Goal: Task Accomplishment & Management: Use online tool/utility

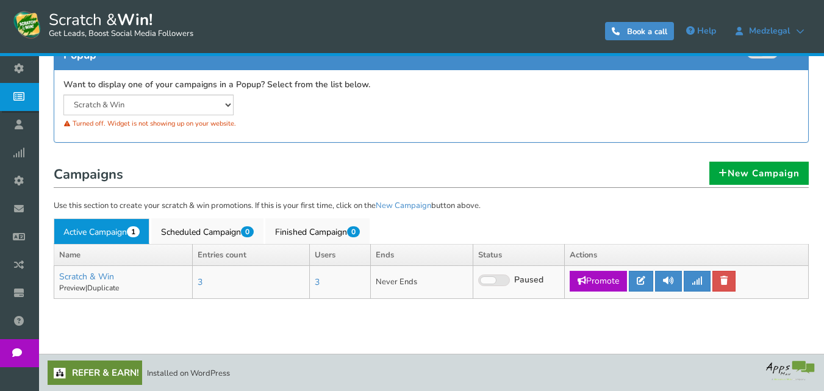
scroll to position [83, 0]
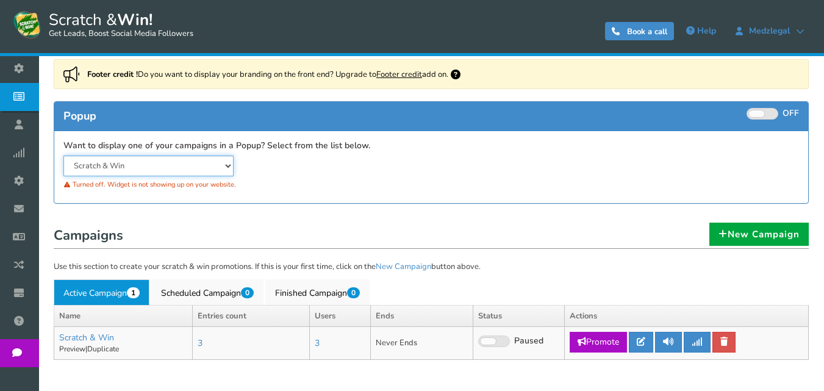
click at [179, 165] on select "Scratch & Win" at bounding box center [148, 166] width 170 height 21
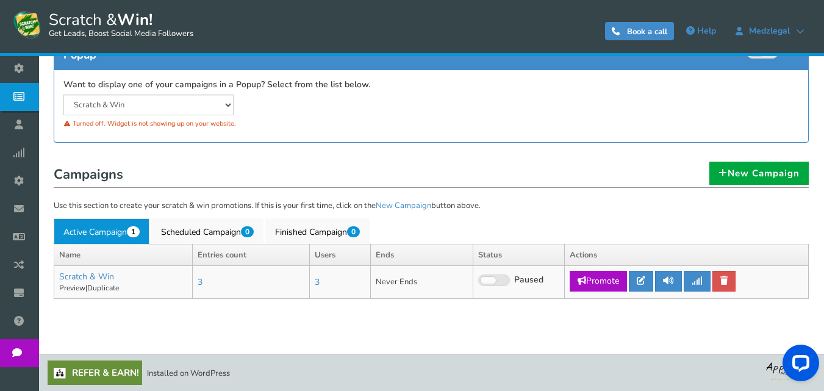
click at [401, 146] on div "Footer credit ! Do you want to display your branding on the front end? Upgrade …" at bounding box center [432, 76] width 774 height 157
click at [604, 281] on link "Promote" at bounding box center [598, 281] width 57 height 21
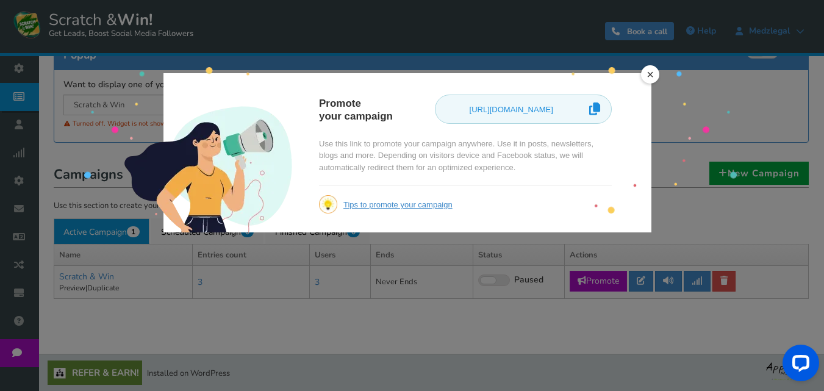
click at [649, 73] on link "×" at bounding box center [650, 74] width 18 height 18
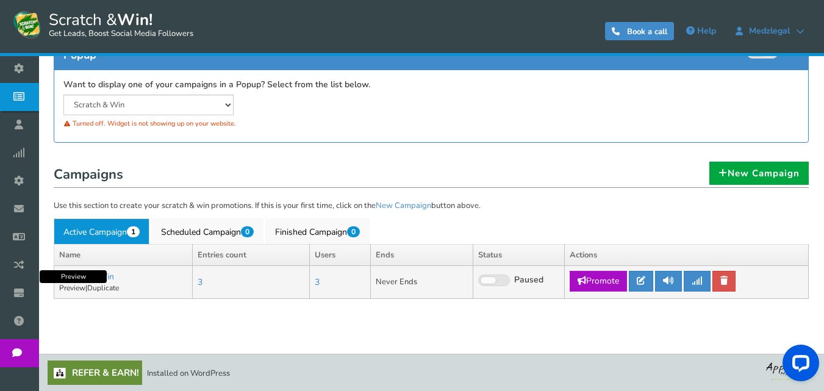
click at [76, 287] on link "Preview" at bounding box center [72, 288] width 26 height 10
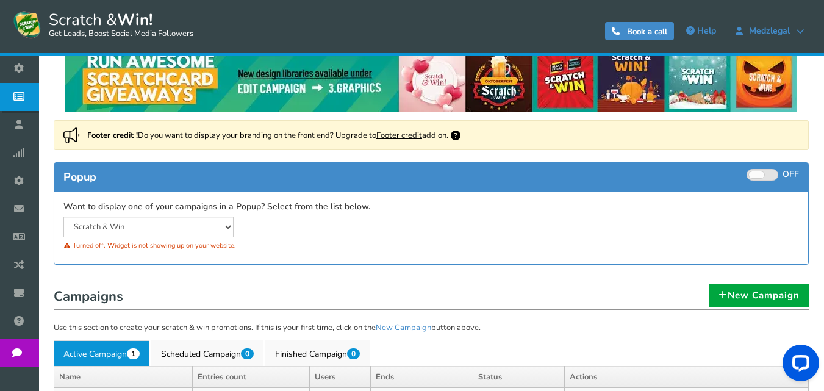
scroll to position [0, 0]
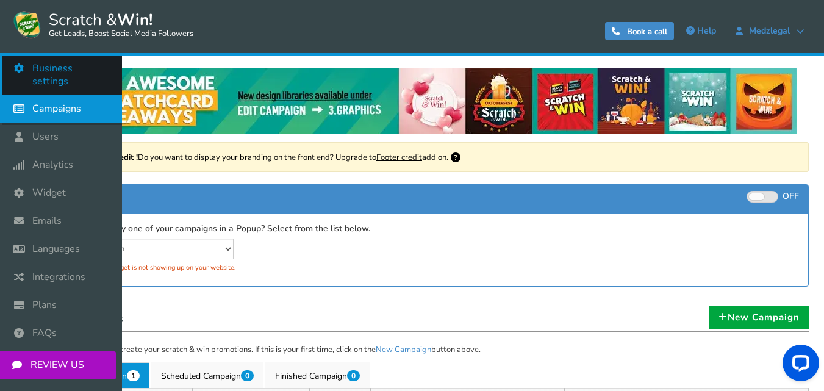
click at [63, 66] on span "Business settings" at bounding box center [70, 75] width 77 height 26
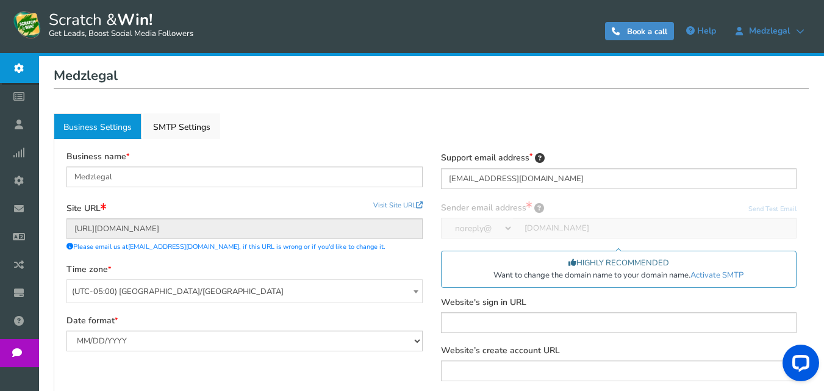
scroll to position [58, 0]
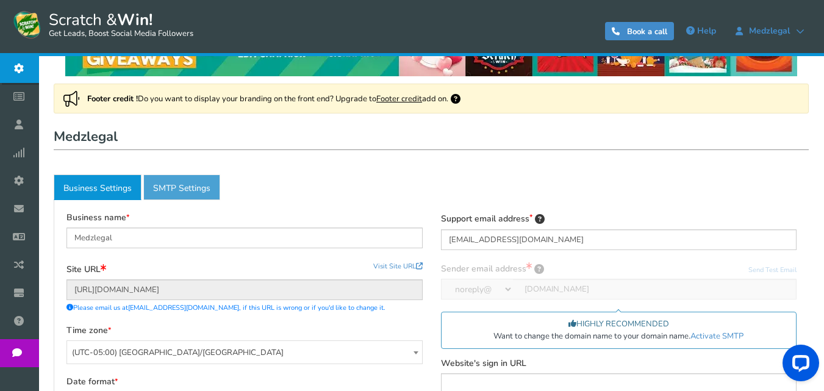
click at [184, 185] on link "Active SMTP Settings" at bounding box center [181, 187] width 77 height 26
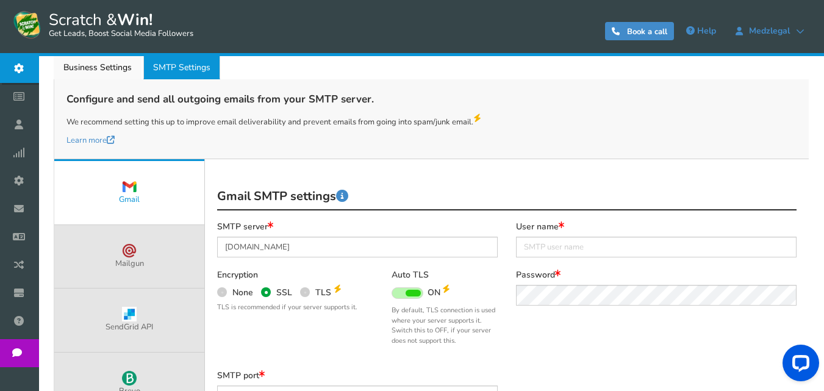
scroll to position [0, 0]
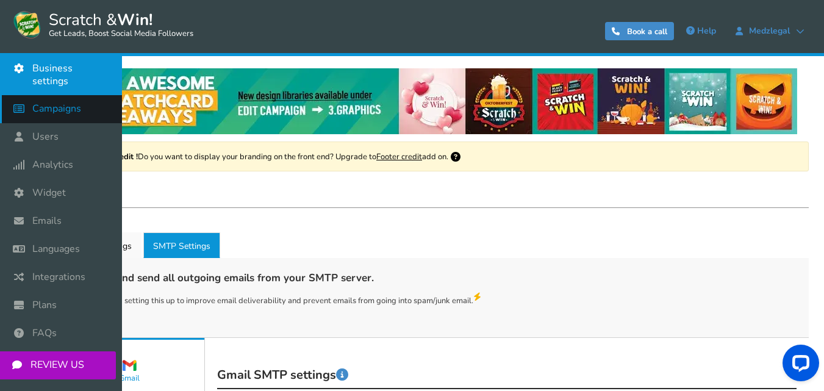
click at [86, 96] on link "Campaigns" at bounding box center [61, 109] width 122 height 28
click at [0, 0] on div "● ● ● ● ● ●" at bounding box center [0, 0] width 0 height 0
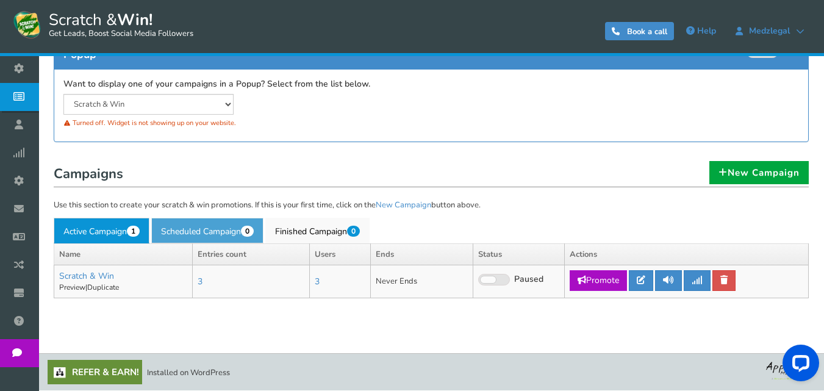
click at [229, 229] on link "Scheduled Campaign 0" at bounding box center [207, 231] width 112 height 26
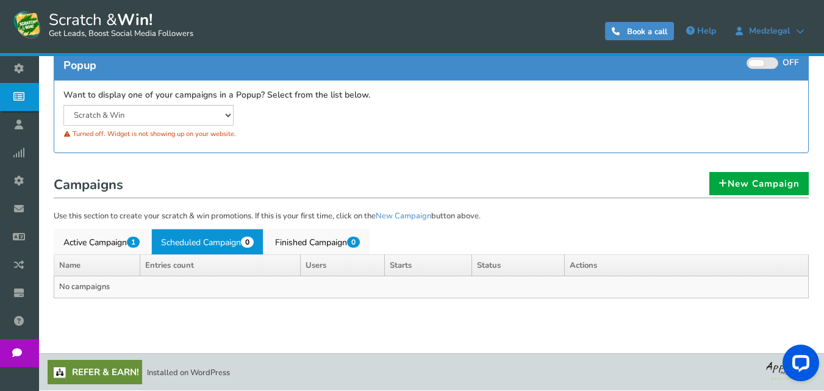
scroll to position [134, 0]
click at [322, 236] on link "Finished Campaign 0" at bounding box center [317, 242] width 104 height 26
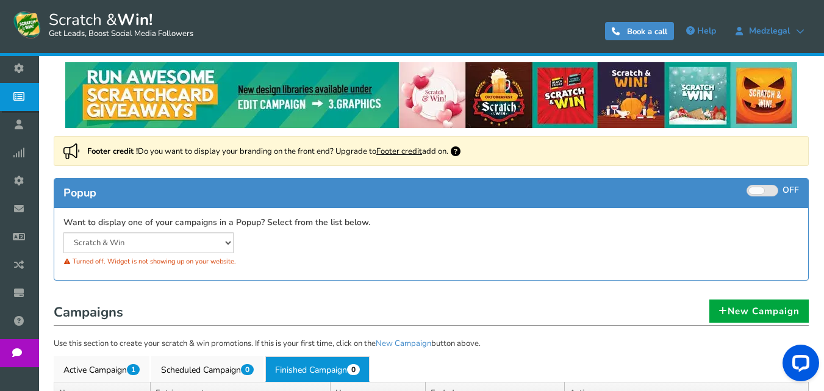
scroll to position [0, 0]
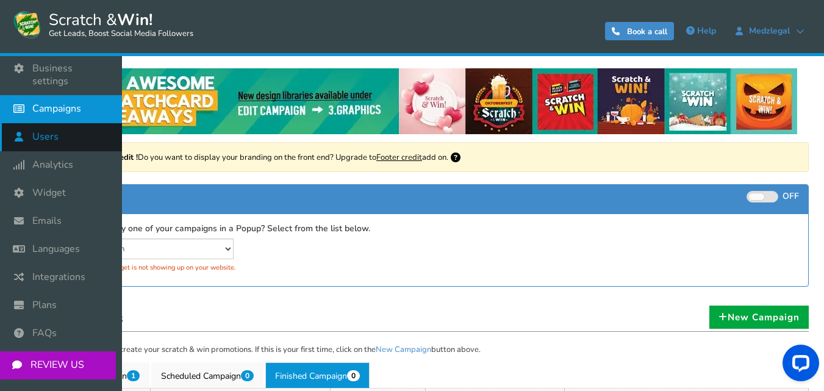
click at [48, 131] on span "Users" at bounding box center [45, 137] width 26 height 13
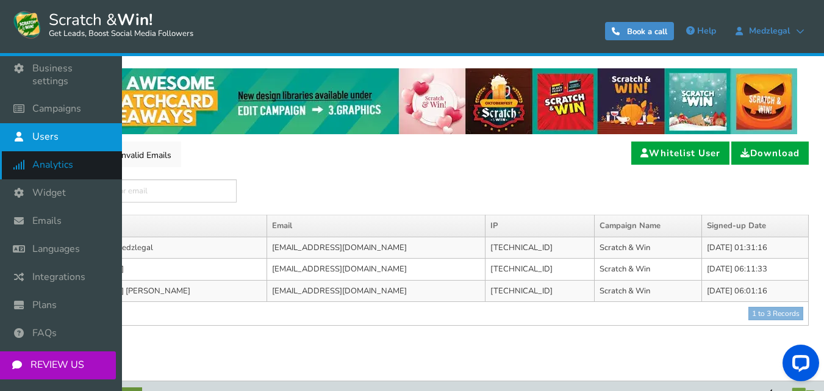
click at [33, 153] on icon at bounding box center [21, 164] width 23 height 27
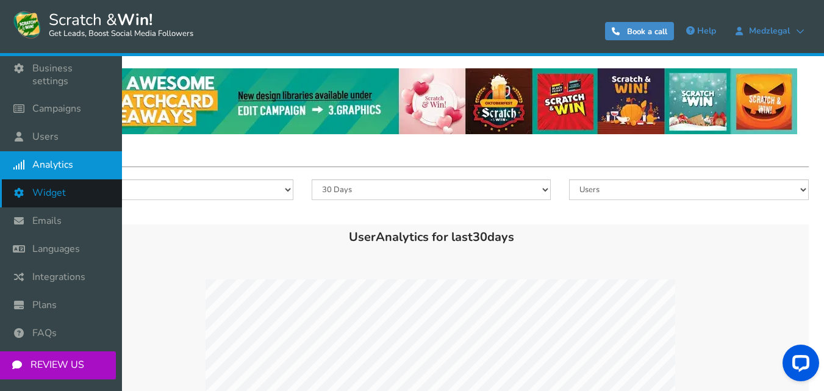
click at [38, 187] on span "Widget" at bounding box center [49, 193] width 34 height 13
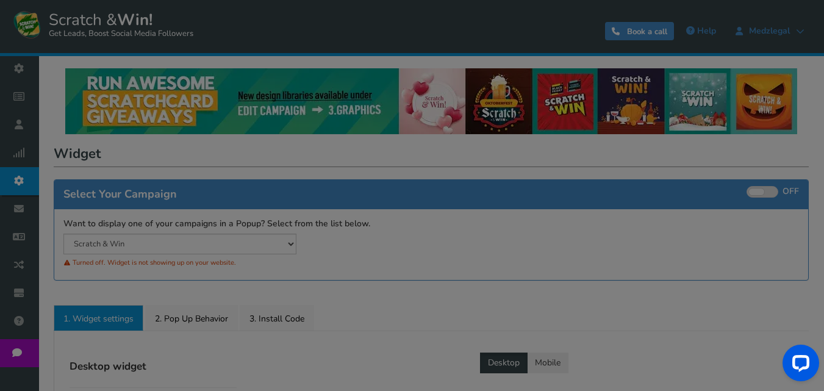
radio input "true"
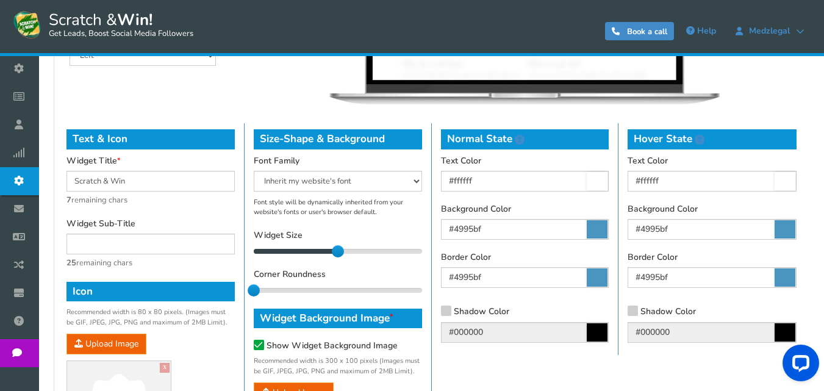
scroll to position [526, 0]
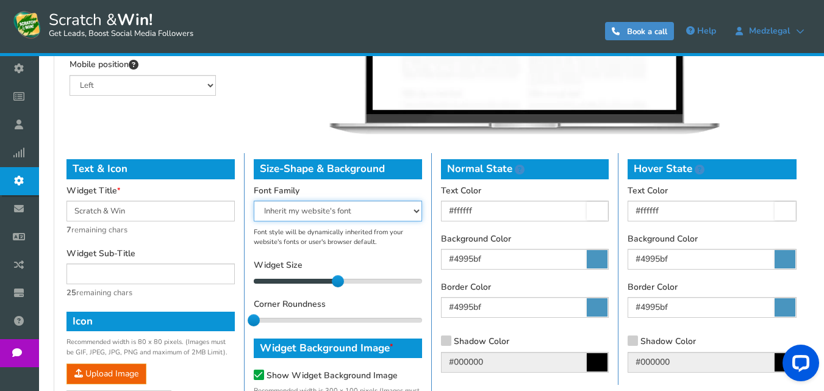
click at [411, 211] on select "Arial Comic Sans MS [PERSON_NAME] New [US_STATE] Inherit my website's font Taho…" at bounding box center [338, 211] width 168 height 21
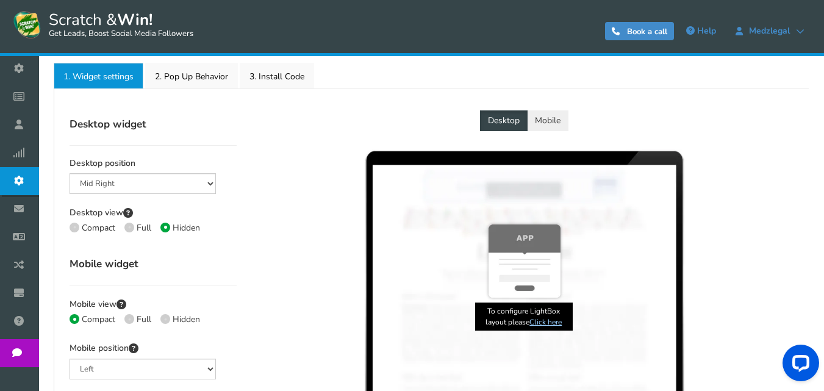
scroll to position [221, 0]
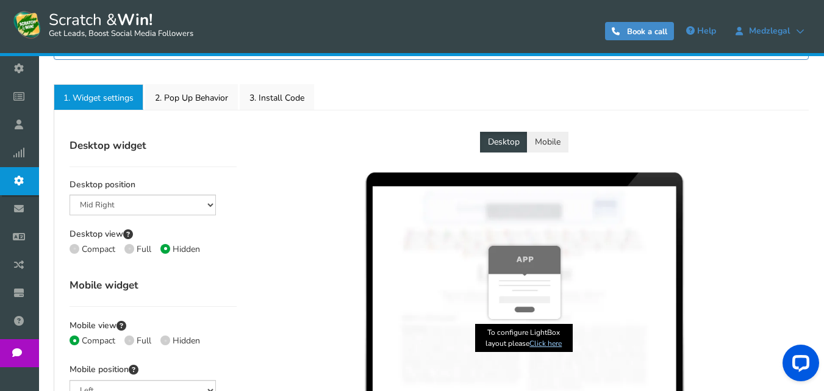
click at [548, 145] on button "Mobile" at bounding box center [547, 142] width 41 height 21
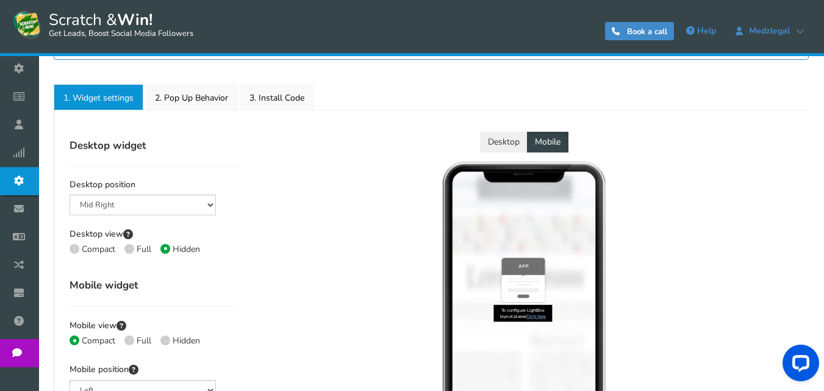
click at [504, 142] on button "Desktop" at bounding box center [504, 142] width 48 height 21
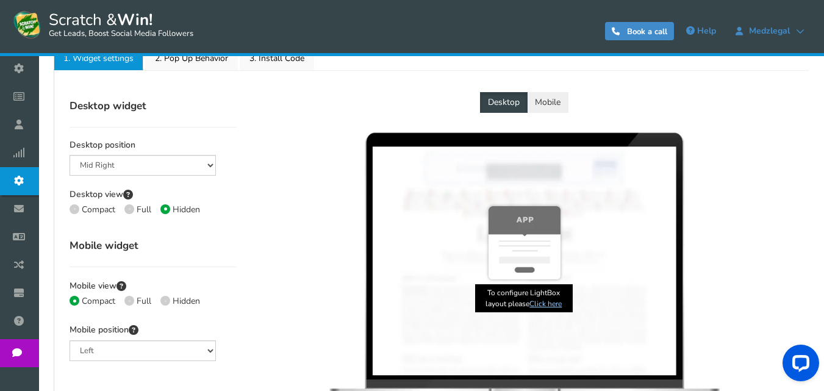
scroll to position [282, 0]
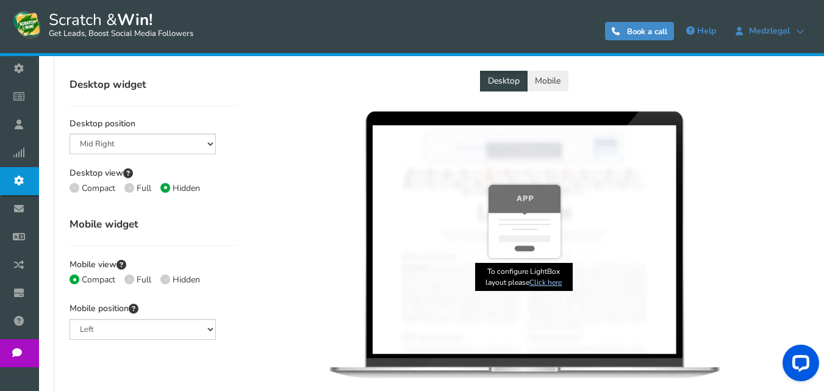
click at [542, 284] on link "Click here" at bounding box center [546, 283] width 32 height 10
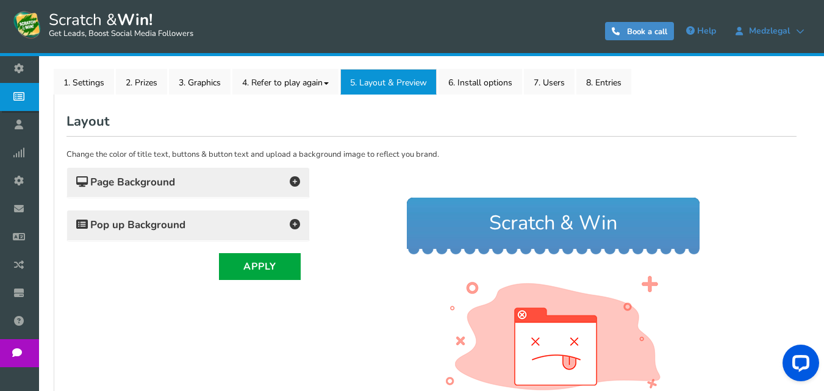
scroll to position [159, 0]
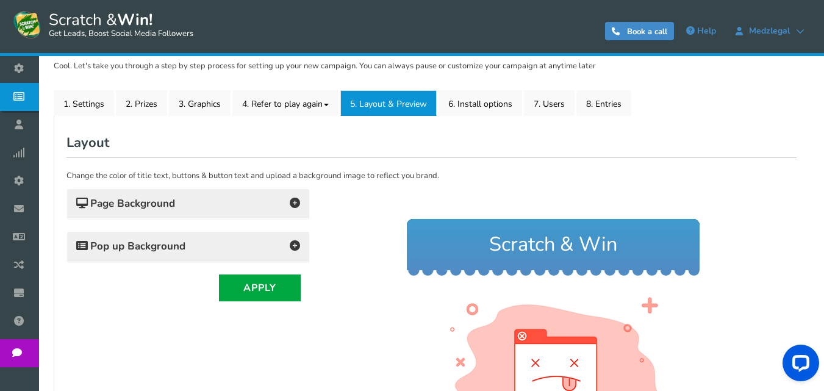
click at [257, 252] on h4 "Pop up Background" at bounding box center [188, 246] width 224 height 17
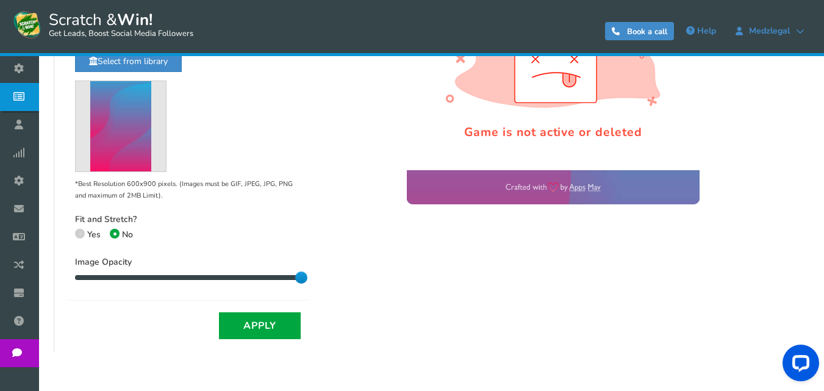
scroll to position [464, 0]
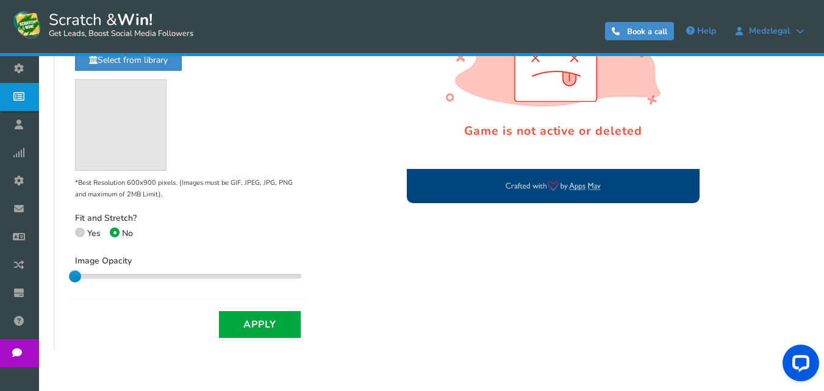
drag, startPoint x: 298, startPoint y: 277, endPoint x: 71, endPoint y: 282, distance: 227.6
click at [71, 282] on div "Background Color : #00447d Background Image : ON OFF Click to ON or OFF the bac…" at bounding box center [188, 128] width 242 height 342
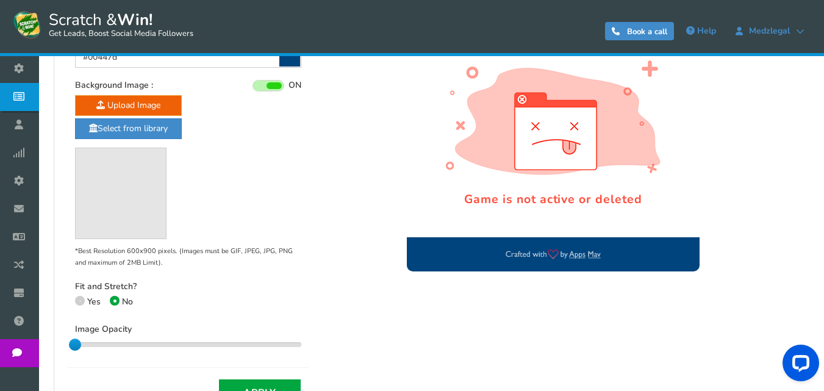
scroll to position [403, 0]
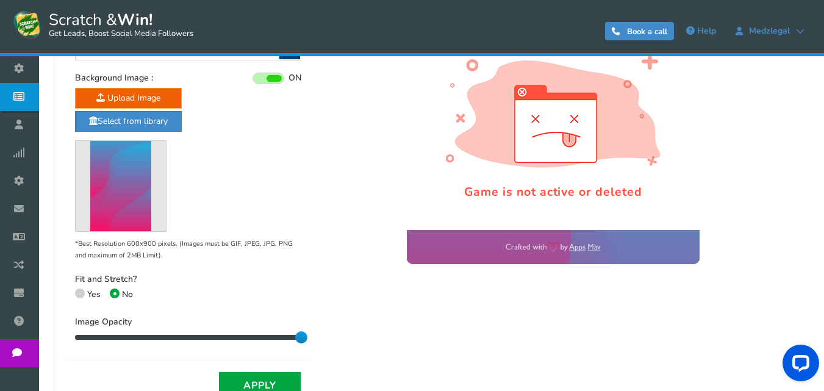
drag, startPoint x: 72, startPoint y: 338, endPoint x: 337, endPoint y: 338, distance: 265.4
click at [337, 338] on div "Change the color of title text, buttons & button text and upload a background i…" at bounding box center [431, 156] width 730 height 486
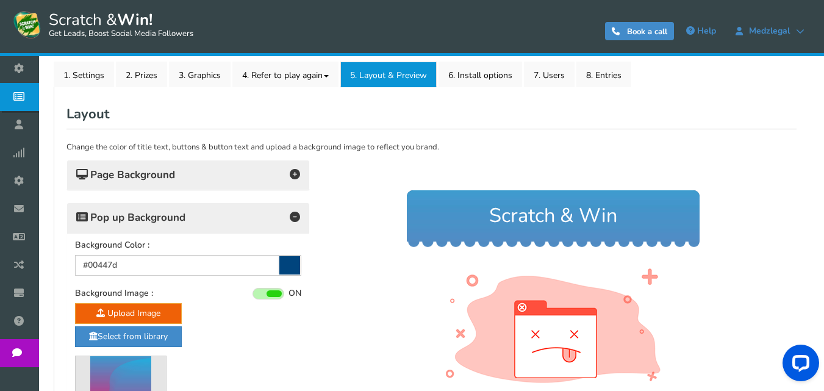
scroll to position [159, 0]
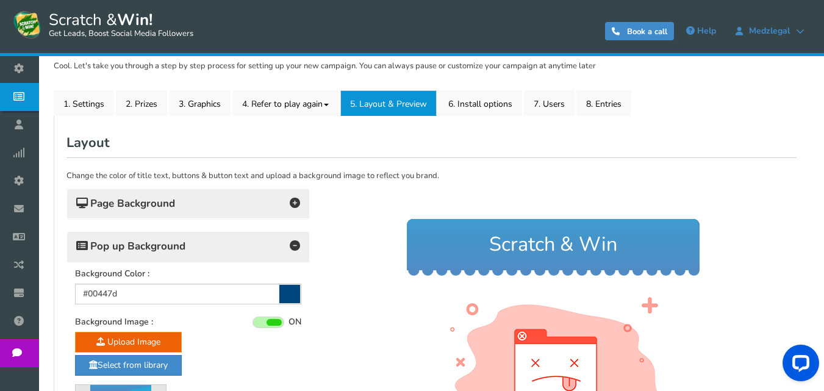
click at [267, 218] on div "Page Background" at bounding box center [188, 204] width 242 height 30
click at [268, 212] on h4 "Page Background" at bounding box center [188, 203] width 224 height 17
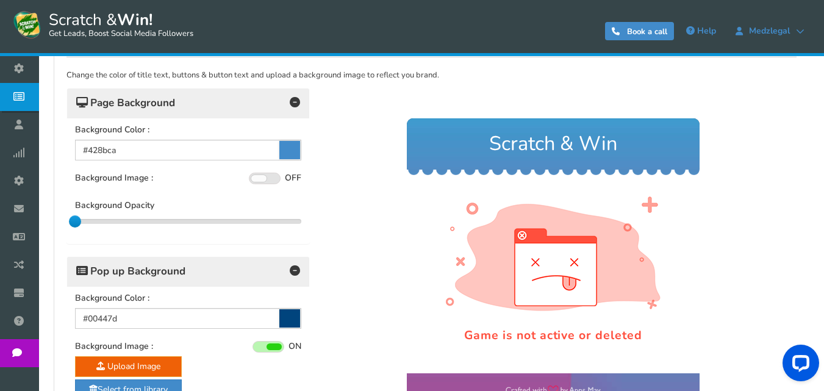
scroll to position [281, 0]
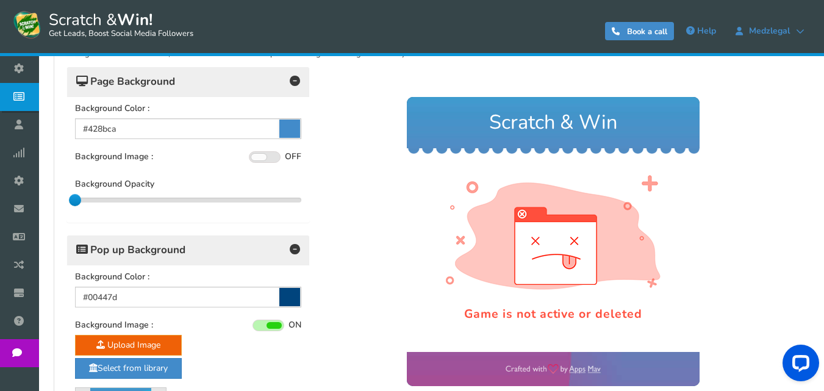
drag, startPoint x: 78, startPoint y: 198, endPoint x: 77, endPoint y: 208, distance: 9.8
click at [77, 208] on div "Background Color : #428bca Background Image : ON OFF Upload Image Select from l…" at bounding box center [188, 158] width 242 height 125
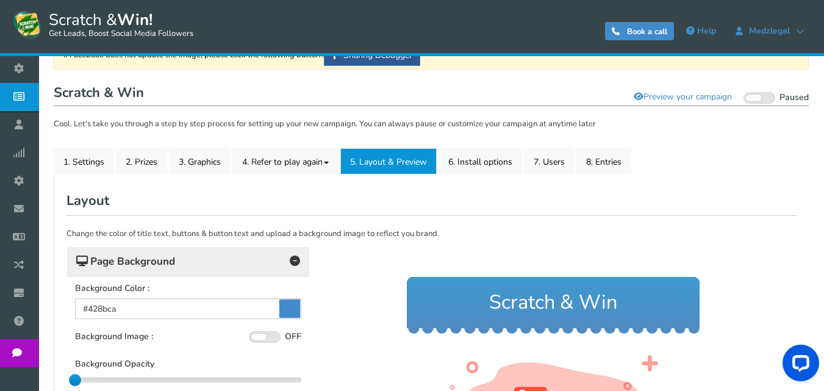
scroll to position [98, 0]
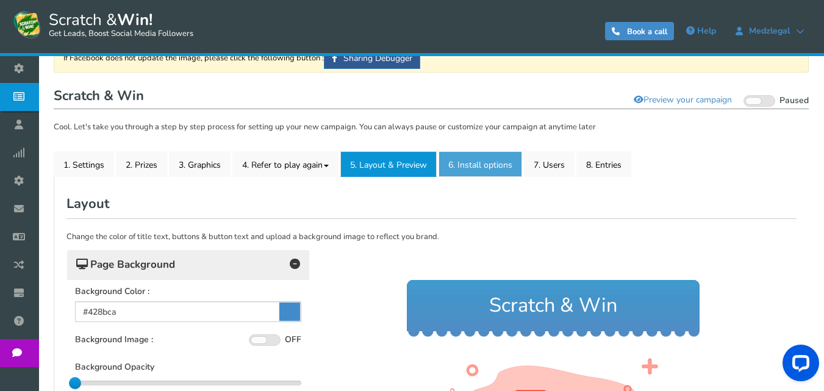
click at [480, 168] on link "6. Install options New" at bounding box center [481, 164] width 84 height 26
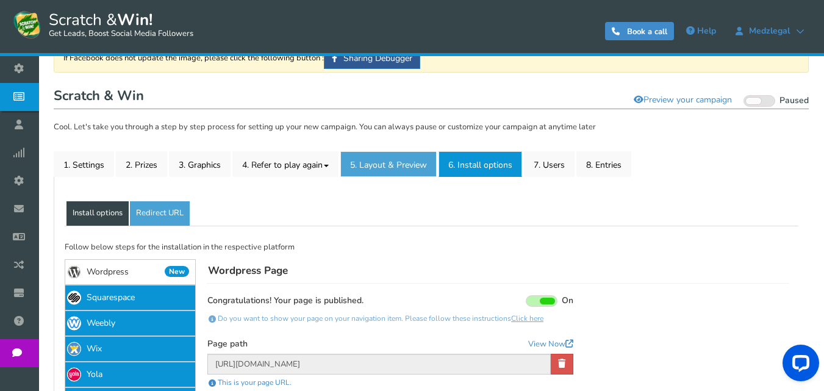
click at [398, 160] on link "5. Layout & Preview" at bounding box center [388, 164] width 96 height 26
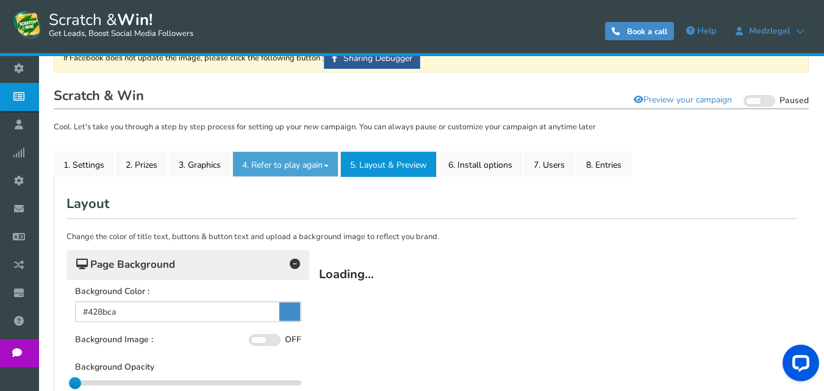
click at [292, 174] on link "4. Refer to play again" at bounding box center [285, 164] width 106 height 26
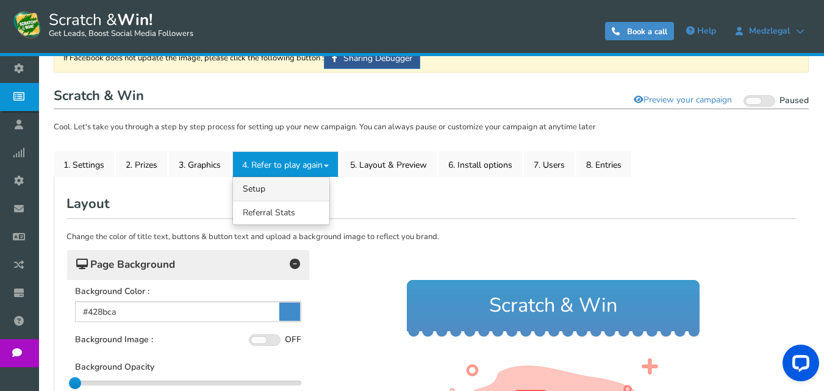
click at [300, 189] on link "4.1 Referrals Setup" at bounding box center [281, 189] width 96 height 24
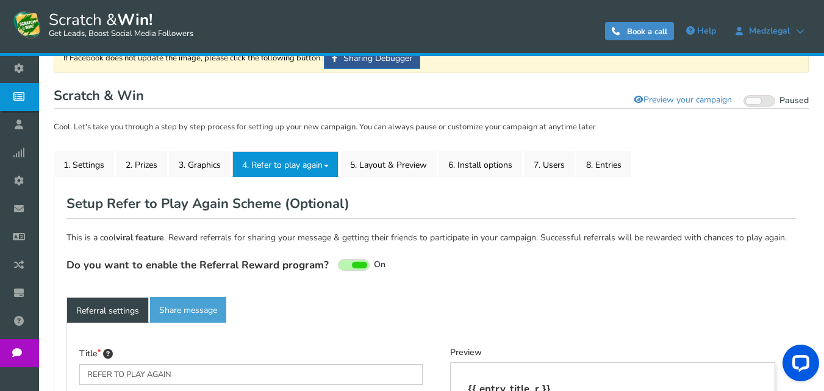
type textarea "Refer your friends and get more chances to win!"
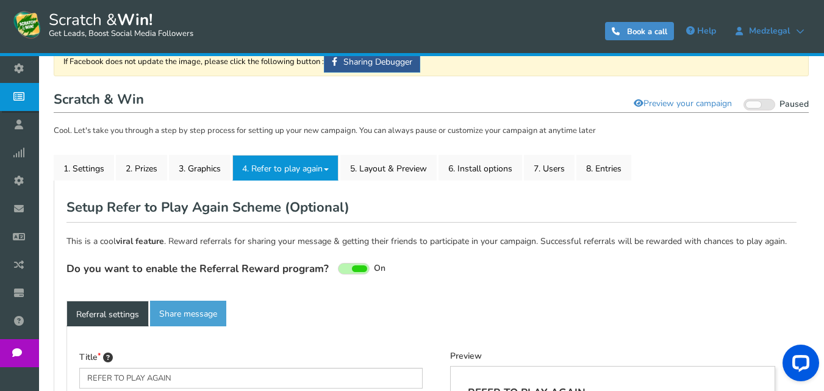
scroll to position [93, 0]
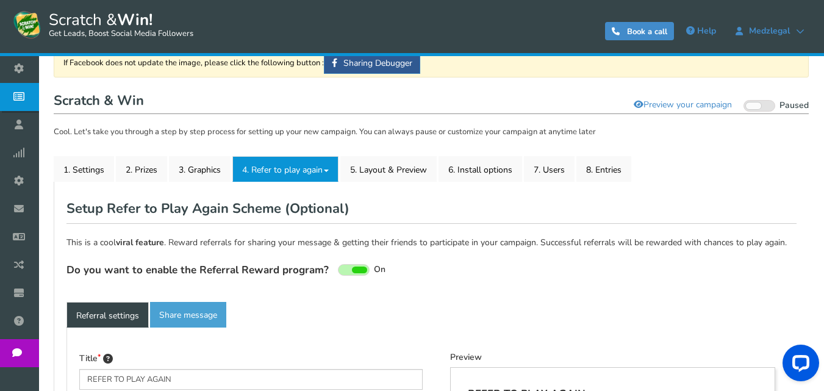
click at [296, 170] on link "4. Refer to play again" at bounding box center [285, 169] width 106 height 26
click at [295, 167] on link "4. Refer to play again" at bounding box center [285, 169] width 106 height 26
click at [282, 211] on link "4.2 Referral Stats" at bounding box center [281, 218] width 96 height 24
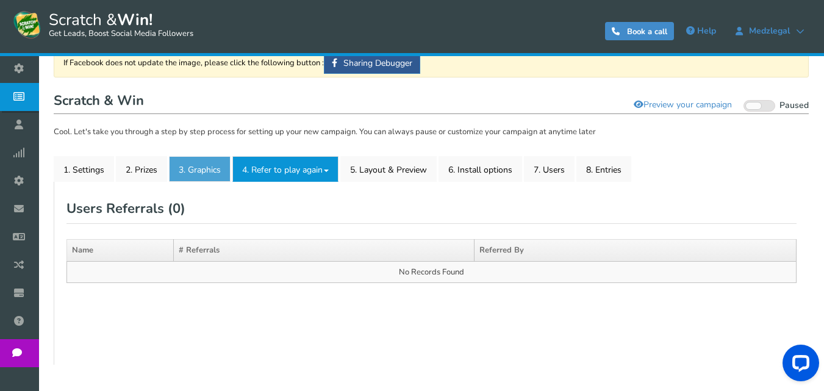
click at [214, 171] on link "3. Graphics" at bounding box center [200, 169] width 62 height 26
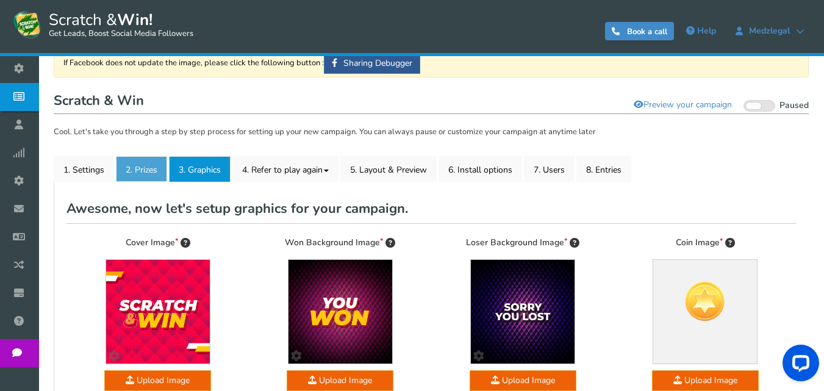
click at [143, 162] on link "2. Prizes" at bounding box center [141, 169] width 51 height 26
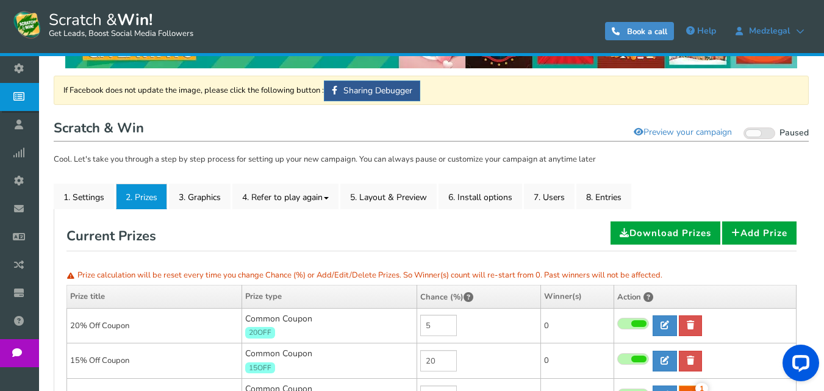
scroll to position [32, 0]
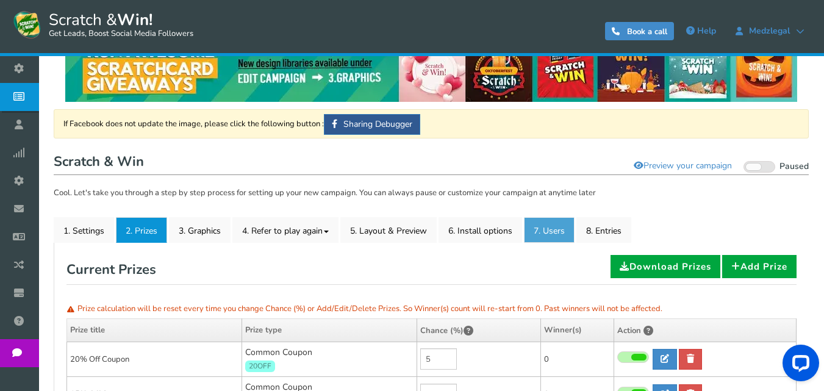
click at [547, 230] on link "7. Users" at bounding box center [549, 230] width 51 height 26
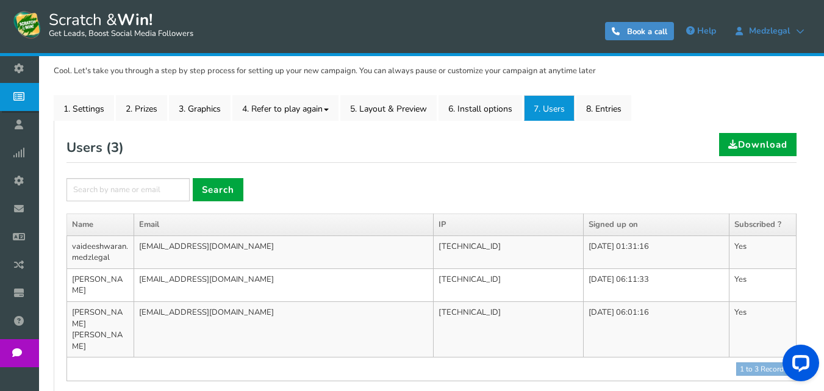
scroll to position [204, 0]
